Goal: Check status

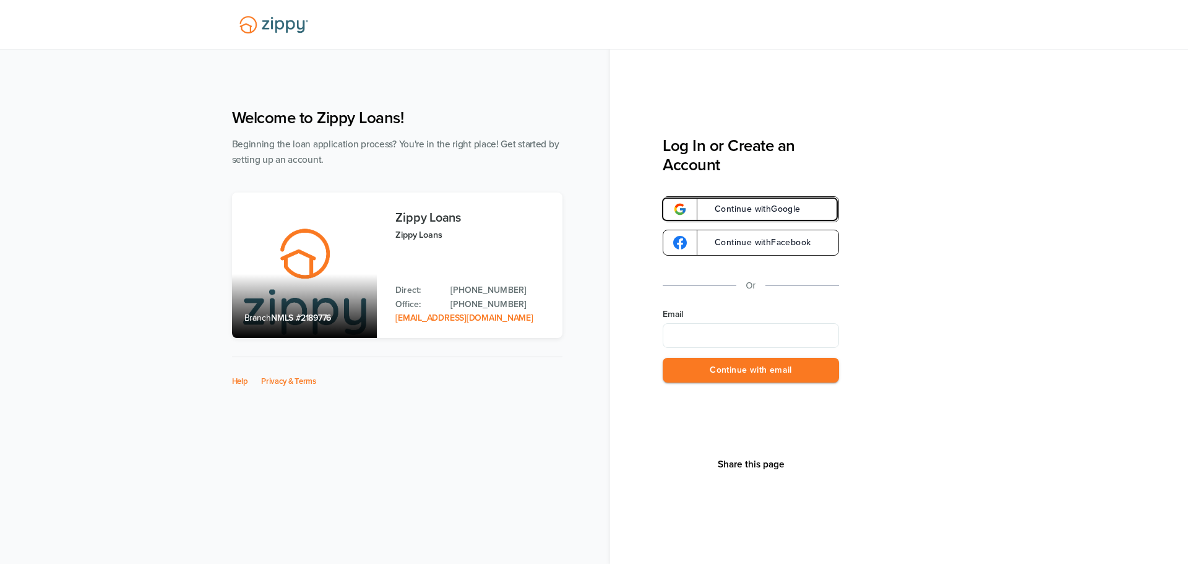
click at [812, 206] on link "Continue with Google" at bounding box center [751, 209] width 176 height 26
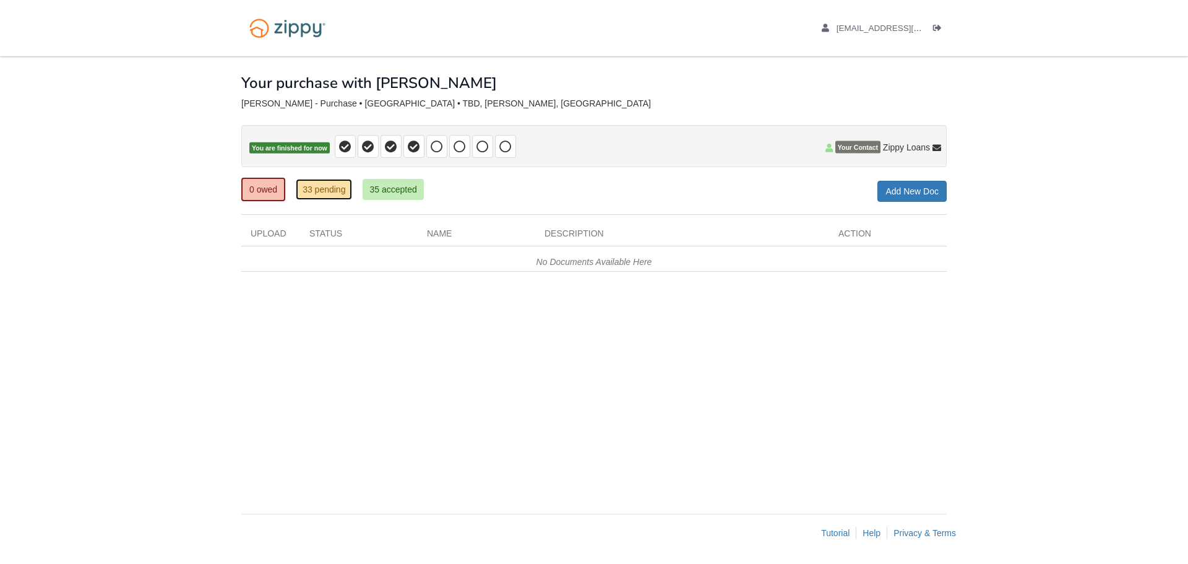
click at [325, 189] on link "33 pending" at bounding box center [324, 189] width 56 height 21
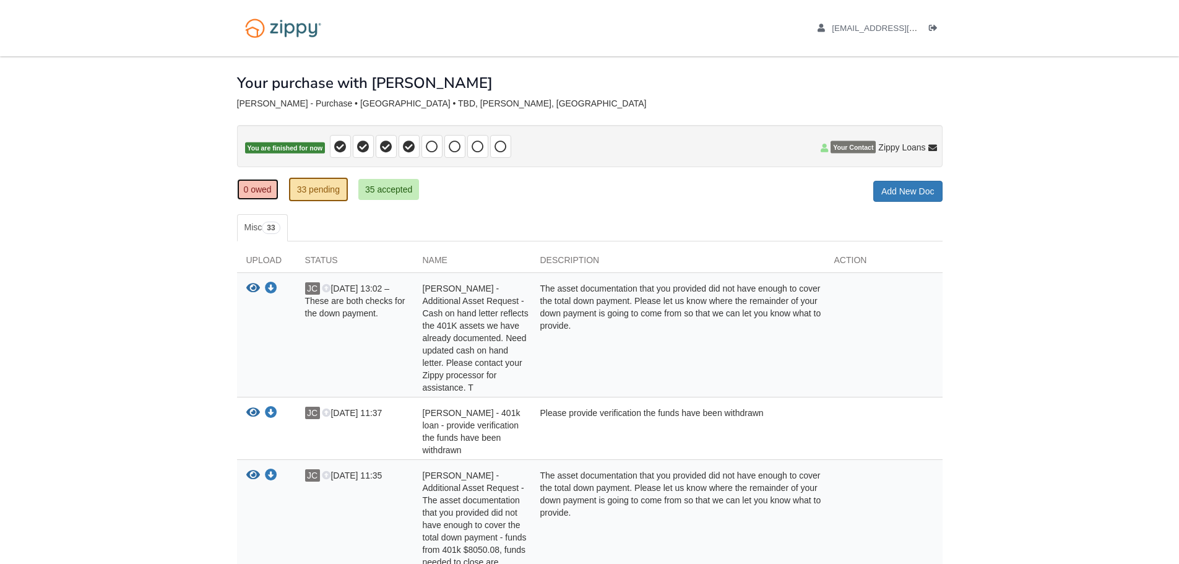
click at [256, 190] on link "0 owed" at bounding box center [257, 189] width 41 height 21
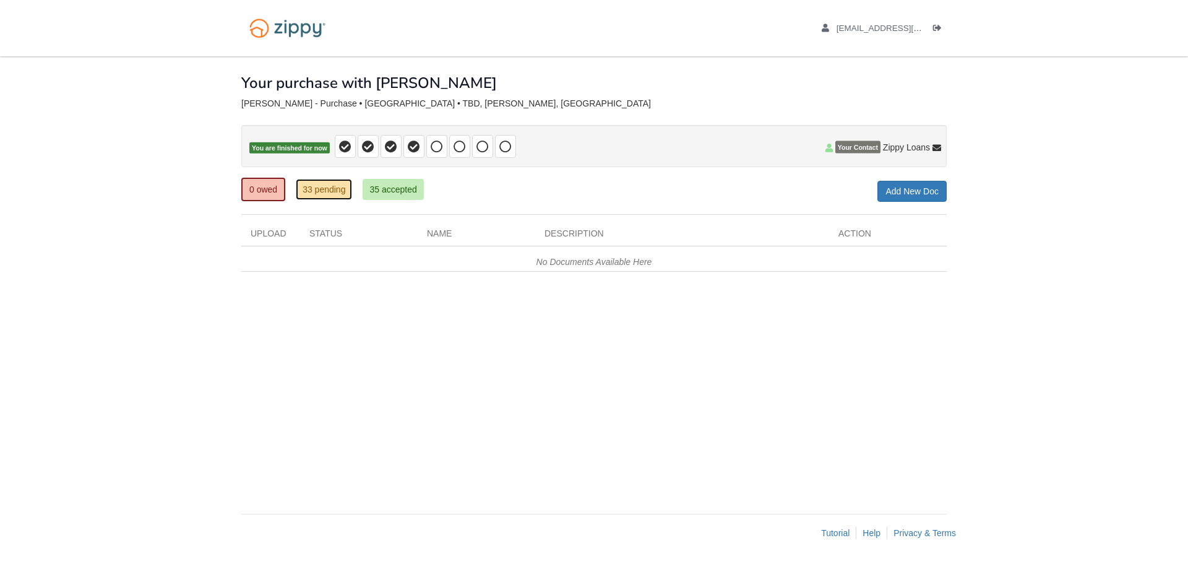
click at [330, 193] on link "33 pending" at bounding box center [324, 189] width 56 height 21
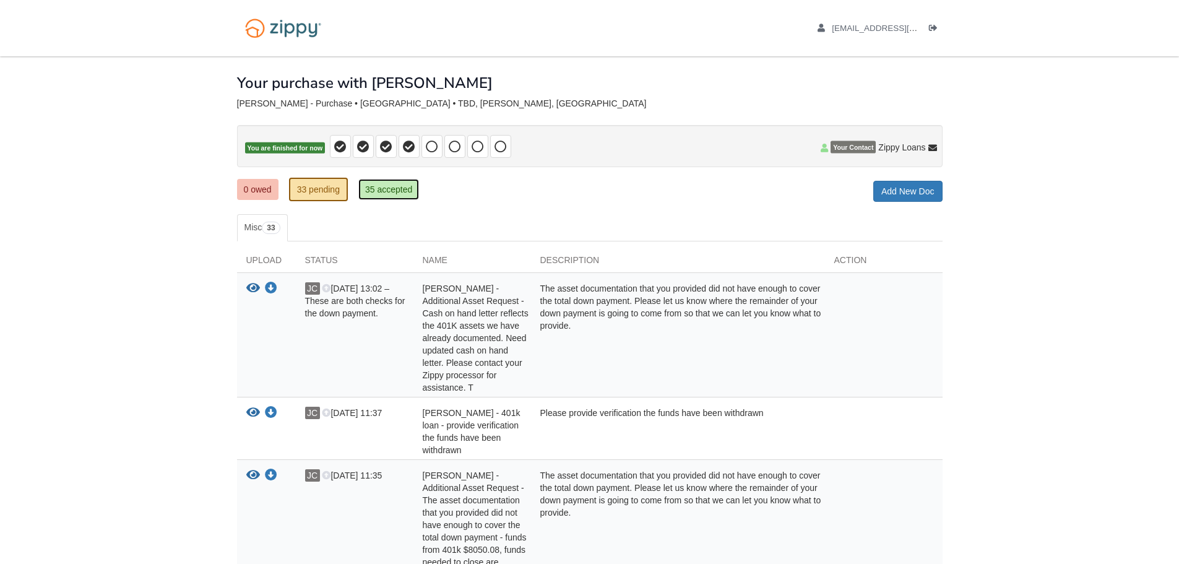
drag, startPoint x: 387, startPoint y: 188, endPoint x: 413, endPoint y: 187, distance: 26.6
click at [387, 188] on link "35 accepted" at bounding box center [388, 189] width 61 height 21
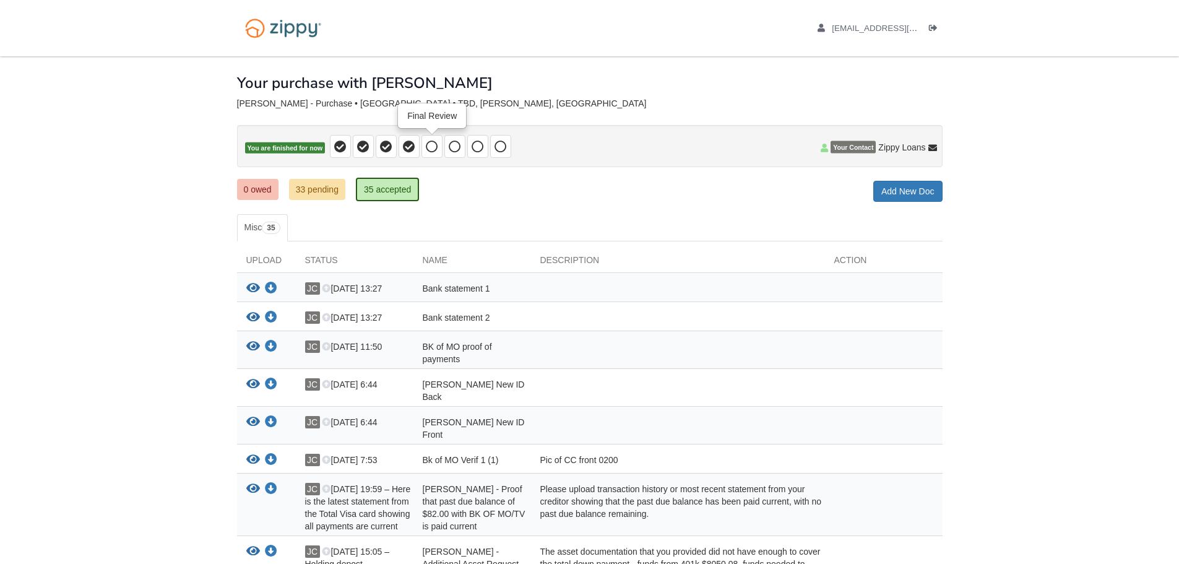
click at [433, 141] on icon at bounding box center [432, 146] width 12 height 12
click at [269, 192] on link "0 owed" at bounding box center [257, 189] width 41 height 21
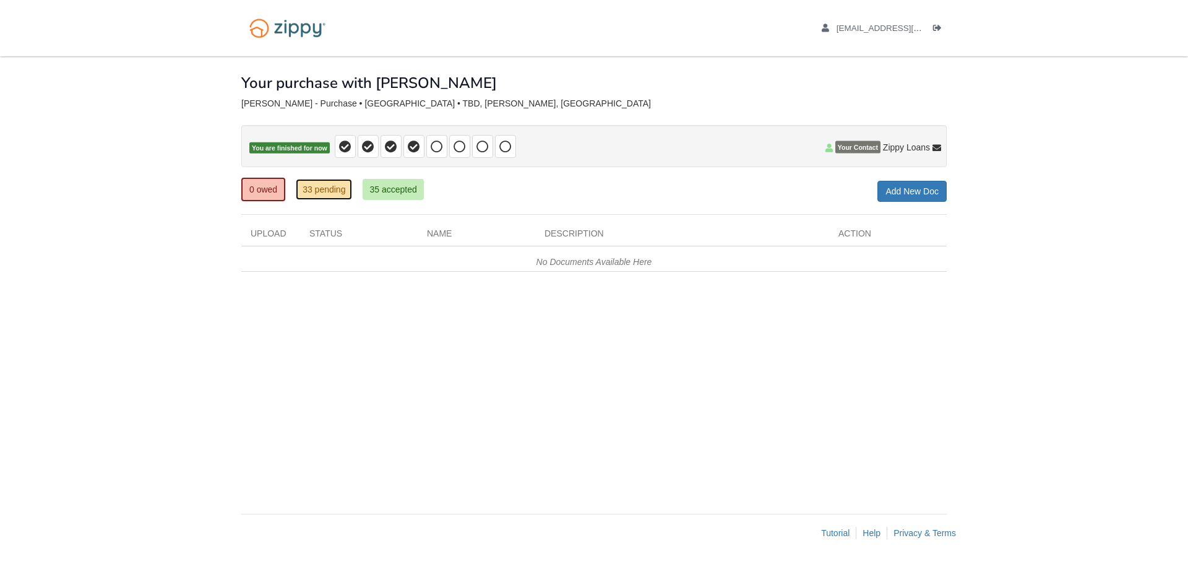
click at [303, 197] on link "33 pending" at bounding box center [324, 189] width 56 height 21
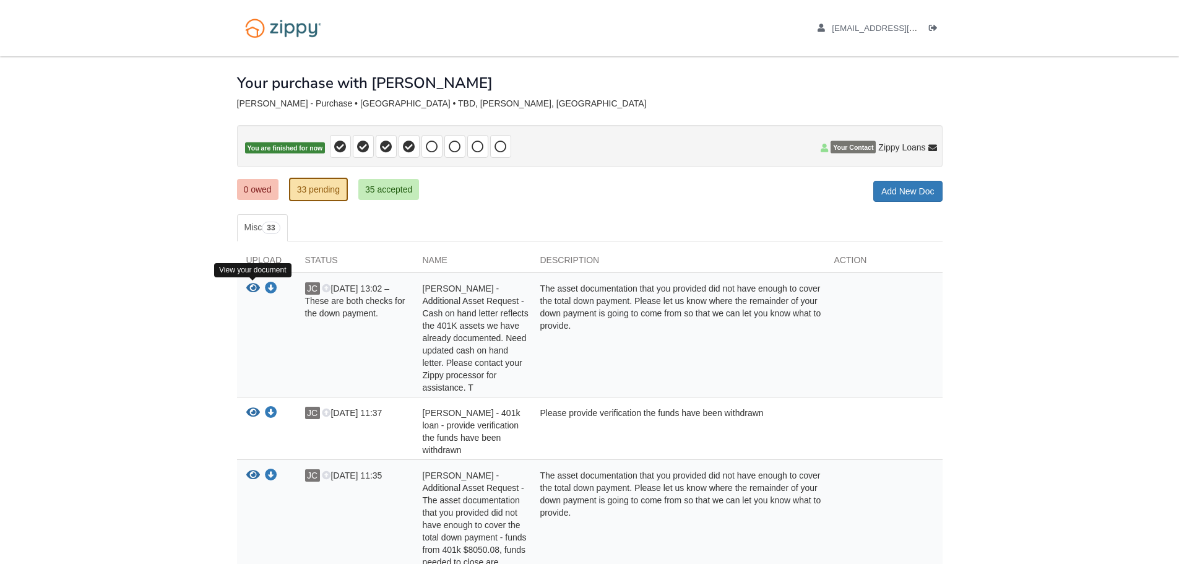
click at [251, 287] on icon "View Gail Wrona - Additional Asset Request - Cash on hand letter reflects the 4…" at bounding box center [253, 288] width 14 height 12
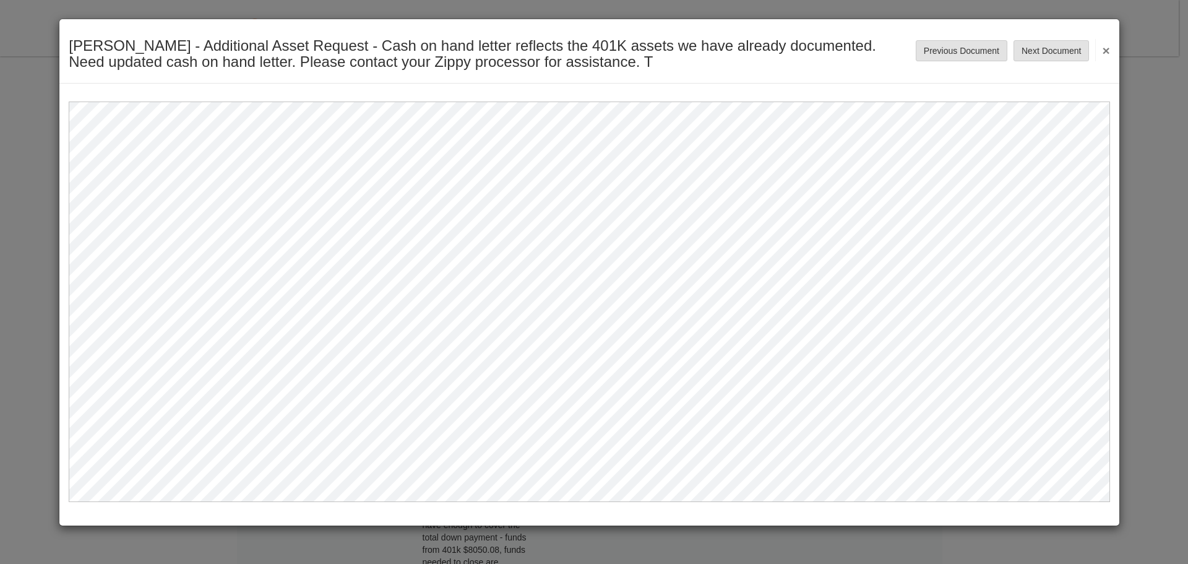
click at [1108, 49] on button "×" at bounding box center [1102, 50] width 14 height 22
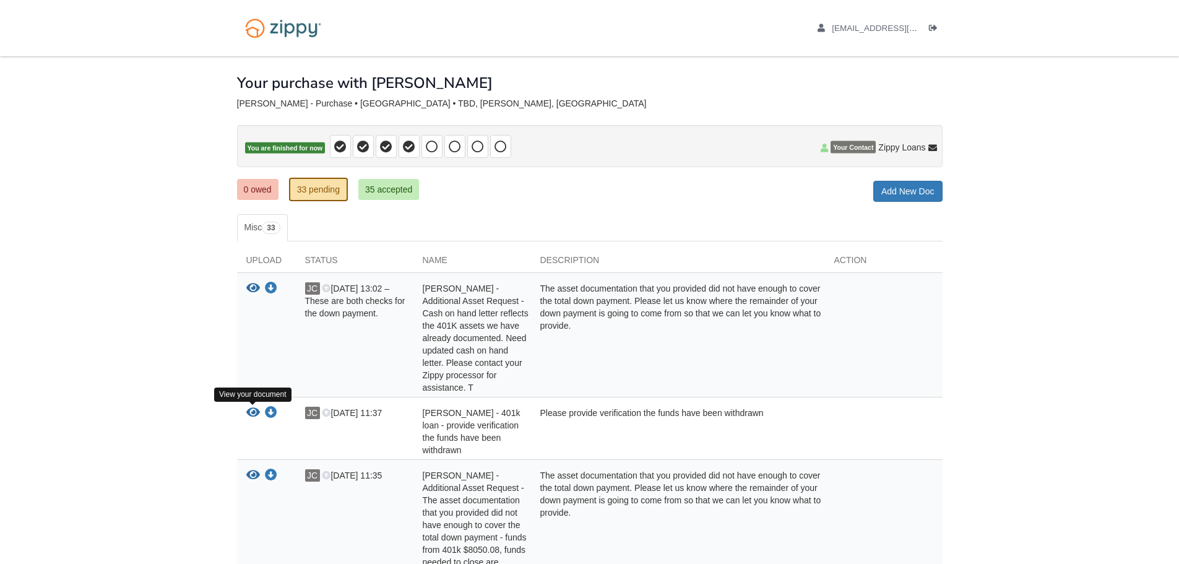
click at [251, 412] on icon "View Jennifer Carr - 401k loan - provide verification the funds have been withd…" at bounding box center [253, 413] width 14 height 12
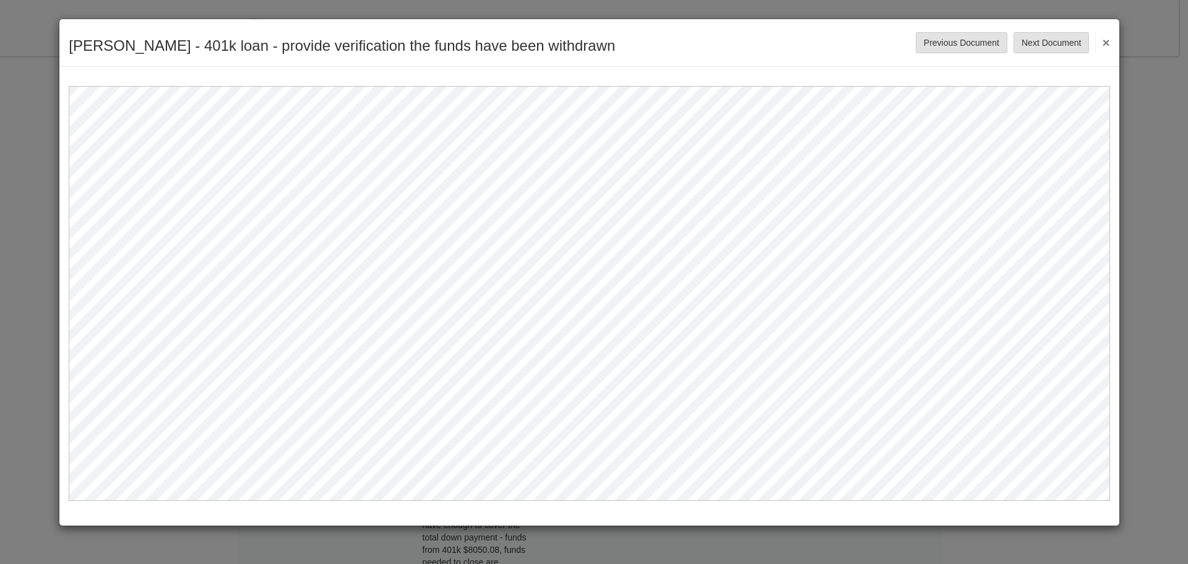
click at [1109, 39] on button "×" at bounding box center [1102, 42] width 14 height 22
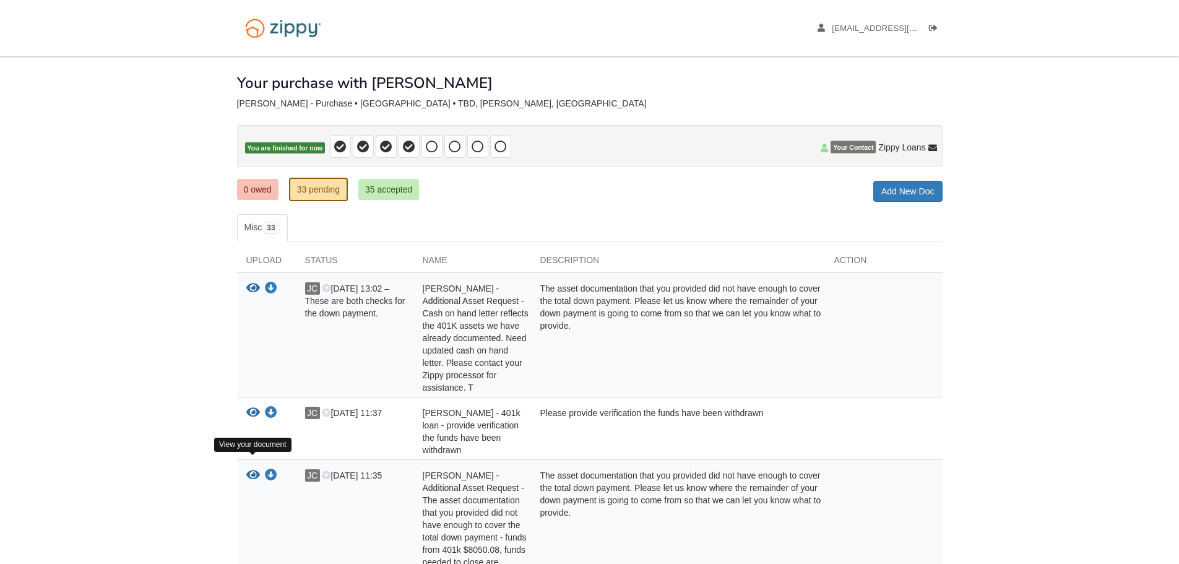
click at [247, 469] on icon "View Gail Wrona - Additional Asset Request - The asset documentation that you p…" at bounding box center [253, 475] width 14 height 12
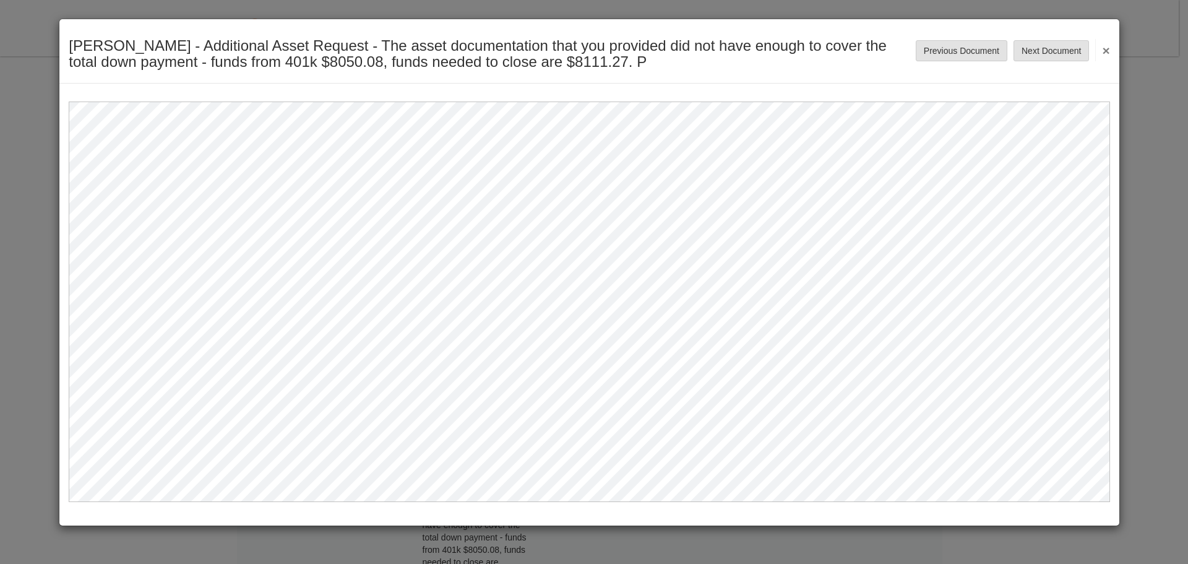
click at [1112, 53] on div "Gail Wrona - Additional Asset Request - The asset documentation that you provid…" at bounding box center [589, 51] width 1060 height 64
click at [1108, 51] on button "×" at bounding box center [1102, 50] width 14 height 22
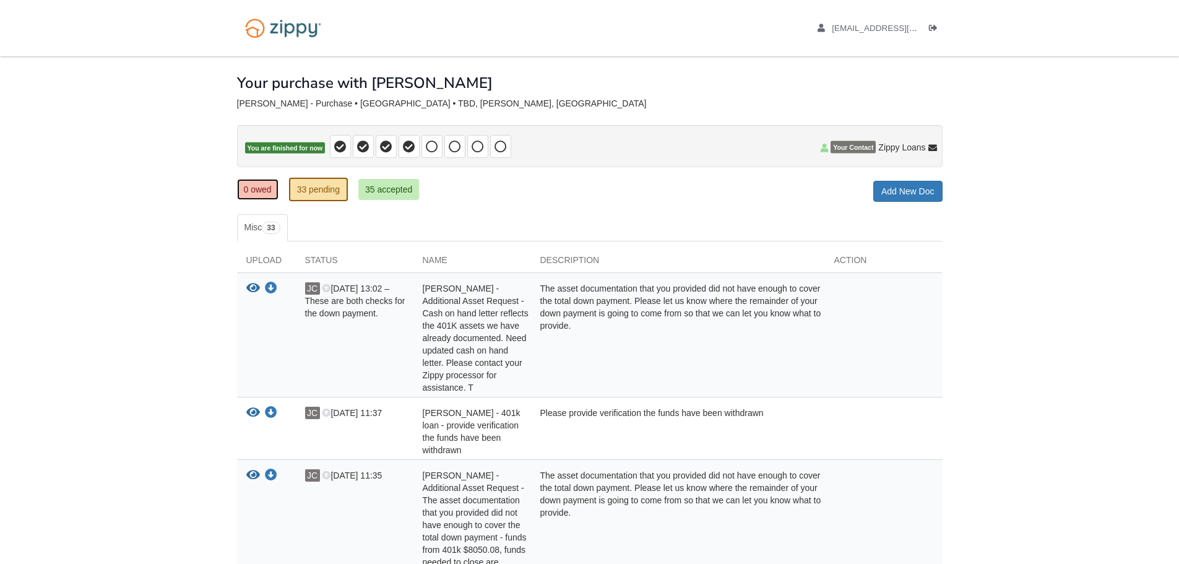
click at [249, 183] on link "0 owed" at bounding box center [257, 189] width 41 height 21
